Goal: Transaction & Acquisition: Purchase product/service

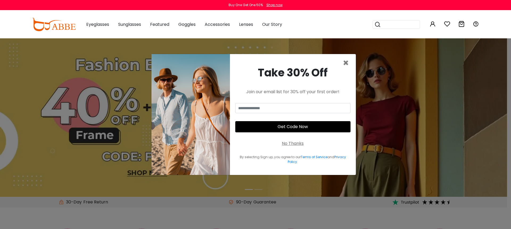
click at [294, 144] on div "No Thanks" at bounding box center [293, 143] width 22 height 6
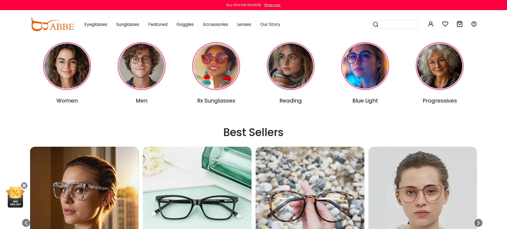
scroll to position [274, 0]
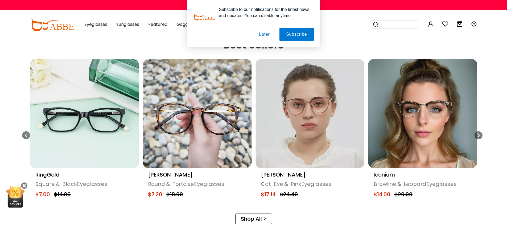
click at [263, 34] on button "Later" at bounding box center [264, 34] width 24 height 13
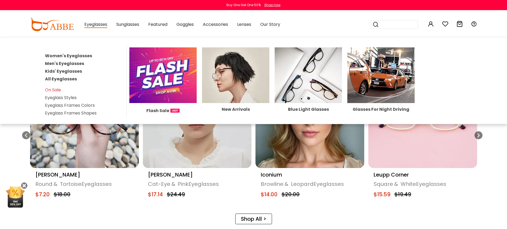
click at [83, 54] on link "Women's Eyeglasses" at bounding box center [68, 56] width 47 height 6
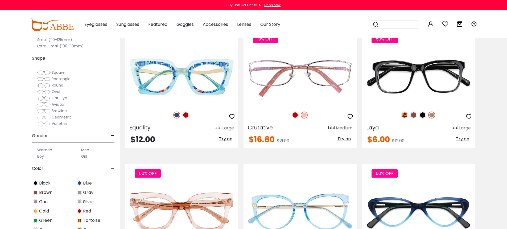
scroll to position [785, 0]
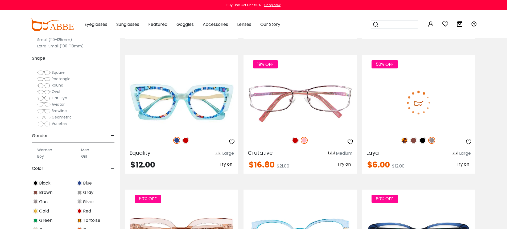
click at [414, 141] on img at bounding box center [413, 140] width 7 height 7
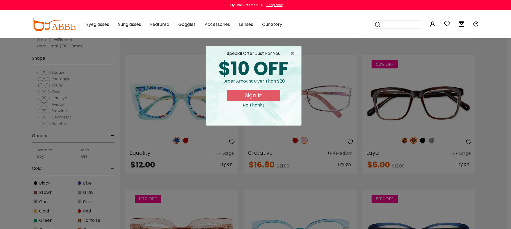
drag, startPoint x: 258, startPoint y: 104, endPoint x: 271, endPoint y: 105, distance: 13.1
click at [258, 104] on div "No Thanks" at bounding box center [253, 105] width 87 height 6
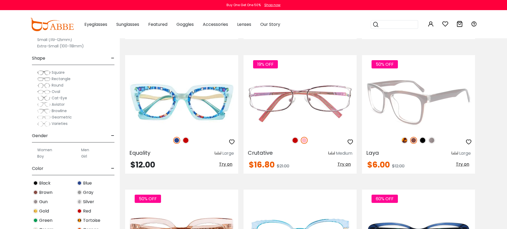
click at [428, 108] on img at bounding box center [418, 102] width 113 height 57
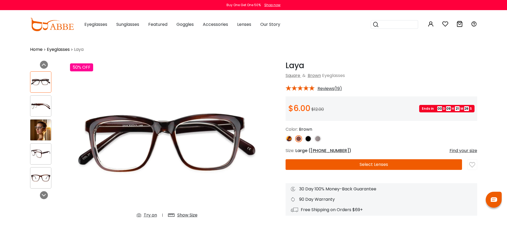
click at [380, 165] on button "Select Lenses" at bounding box center [374, 164] width 177 height 11
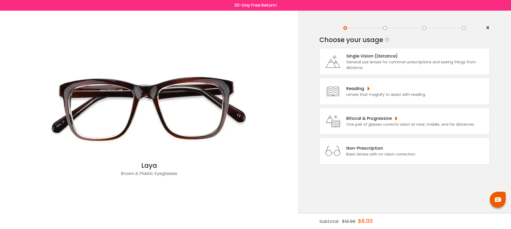
click at [387, 66] on div "General use lenses for common prescriptions and seeing things from distance." at bounding box center [416, 64] width 141 height 11
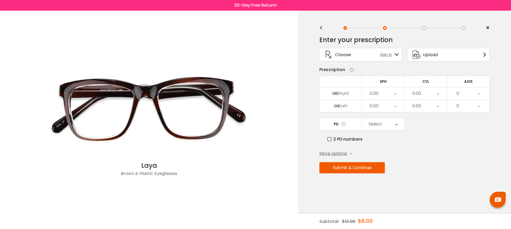
click at [426, 57] on span "Upload" at bounding box center [430, 54] width 15 height 7
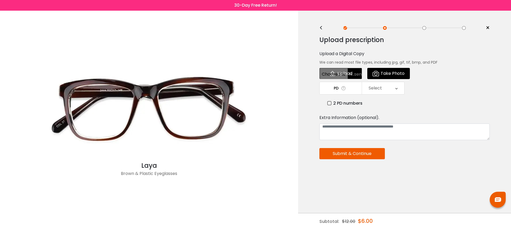
click at [337, 75] on input "file" at bounding box center [340, 73] width 43 height 11
type input "**********"
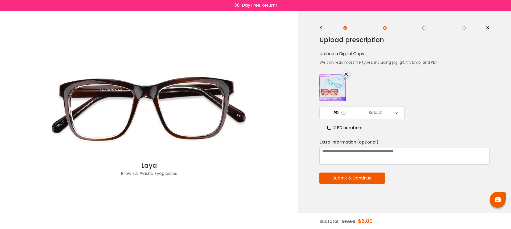
click at [396, 113] on icon at bounding box center [396, 112] width 2 height 12
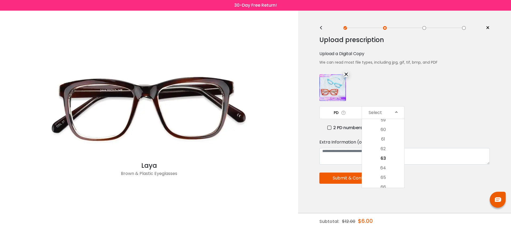
click at [438, 111] on div "PD Select Cancel PD Save 46 47 48 49 50 51 52 53 54 55 56 57 58 59 60 61 62 63 …" at bounding box center [404, 118] width 170 height 25
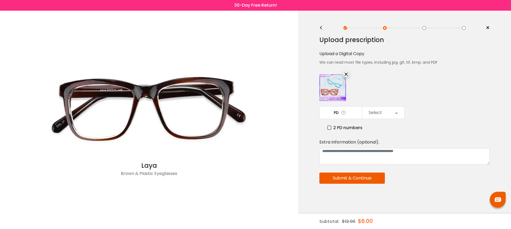
click at [365, 176] on button "Submit & Continue" at bounding box center [351, 178] width 65 height 11
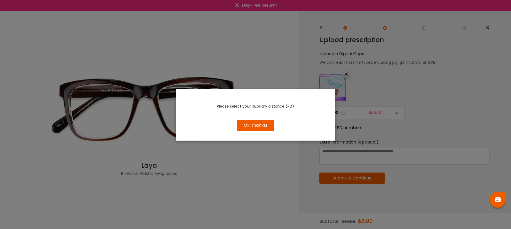
click at [260, 125] on button "Ok, thanks!" at bounding box center [255, 125] width 37 height 11
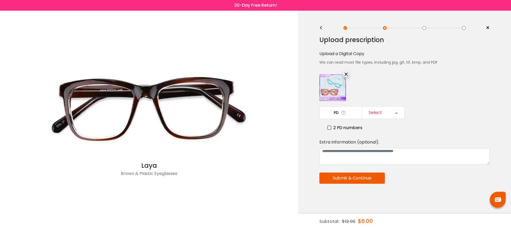
click at [383, 111] on div "Select" at bounding box center [383, 112] width 42 height 12
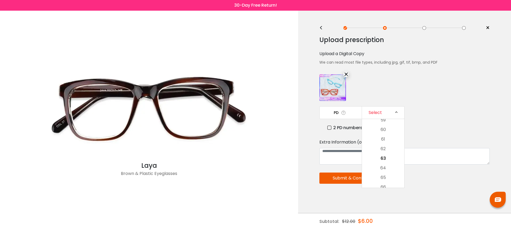
click at [332, 129] on label "2 PD numbers" at bounding box center [344, 127] width 35 height 7
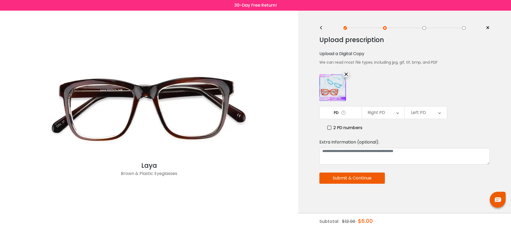
click at [382, 114] on div "Right PD" at bounding box center [377, 112] width 18 height 11
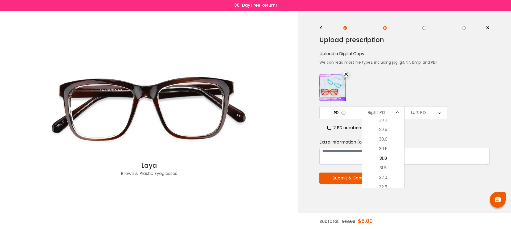
click at [384, 166] on li "31.5" at bounding box center [383, 168] width 42 height 10
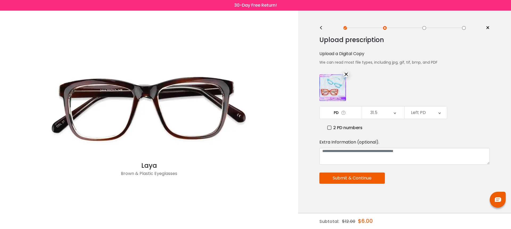
click at [421, 112] on div "Left PD" at bounding box center [418, 112] width 15 height 11
click at [425, 176] on li "32.0" at bounding box center [426, 178] width 42 height 10
click at [474, 131] on div "Upload prescription Upload a Digital Copy We can read most file types, includin…" at bounding box center [404, 132] width 170 height 200
click at [369, 178] on button "Submit & Continue" at bounding box center [351, 178] width 65 height 11
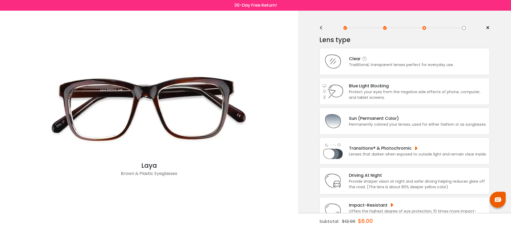
click at [395, 68] on div "Traditional, transparent lenses perfect for everyday use." at bounding box center [401, 65] width 105 height 6
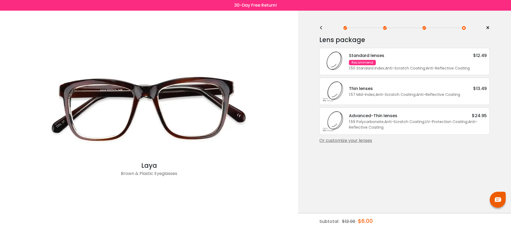
click at [395, 68] on div "1.50 Standard Index ; Anti-Scratch Coating ; Anti-Reflective Coating ;" at bounding box center [418, 68] width 138 height 6
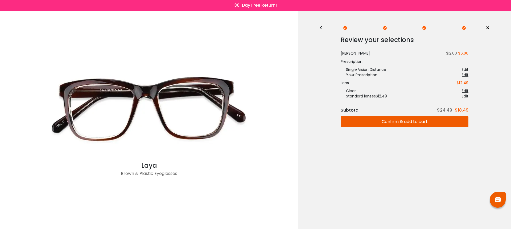
click at [395, 122] on button "Confirm & add to cart" at bounding box center [405, 121] width 128 height 11
